Goal: Find specific page/section

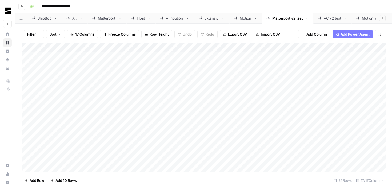
click at [22, 6] on icon "button" at bounding box center [21, 6] width 3 height 3
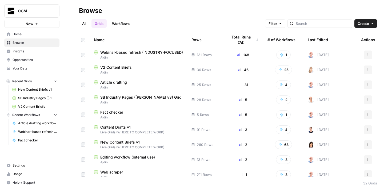
click at [124, 157] on span "Editing workflow (internal use)" at bounding box center [127, 156] width 55 height 5
